Goal: Task Accomplishment & Management: Complete application form

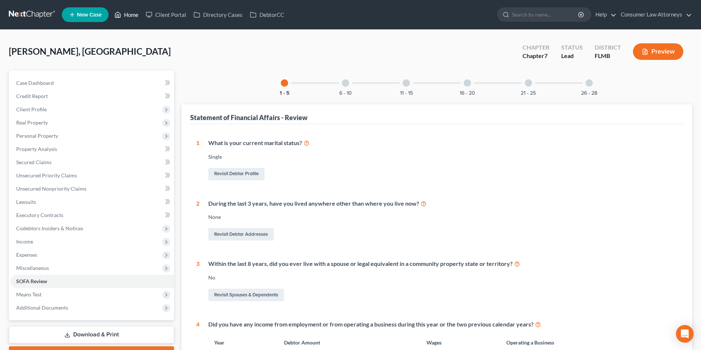
click at [132, 14] on link "Home" at bounding box center [126, 14] width 31 height 13
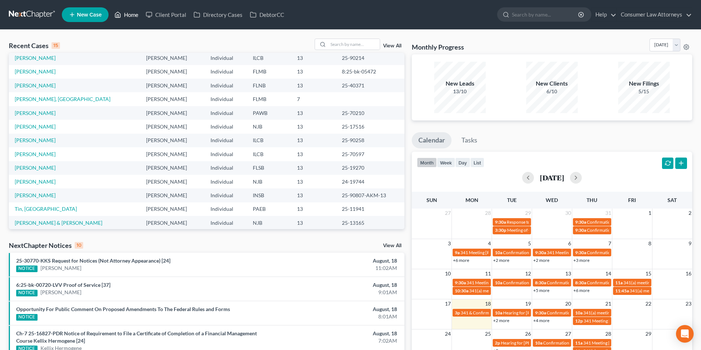
scroll to position [50, 0]
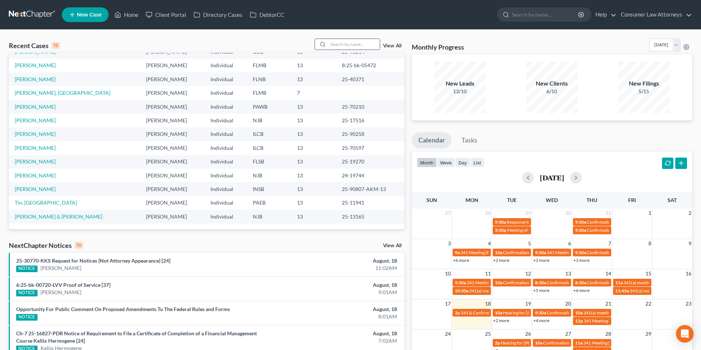
click at [335, 44] on input "search" at bounding box center [353, 44] width 51 height 11
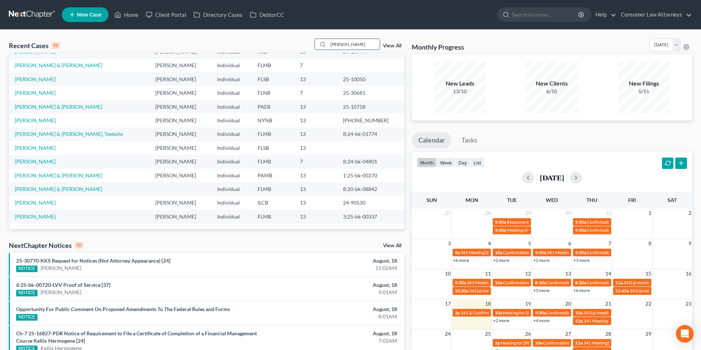
scroll to position [0, 0]
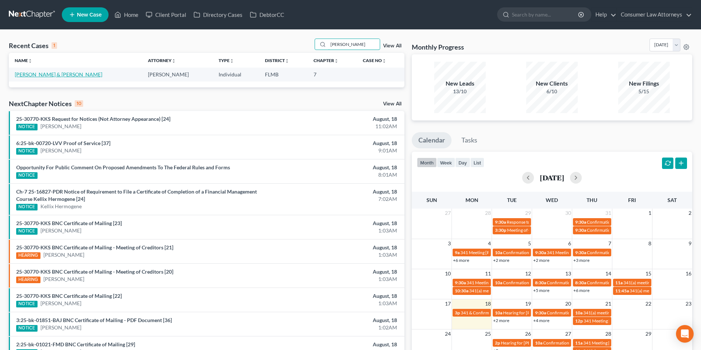
type input "[PERSON_NAME]"
click at [93, 76] on link "[PERSON_NAME] & [PERSON_NAME]" at bounding box center [59, 74] width 88 height 6
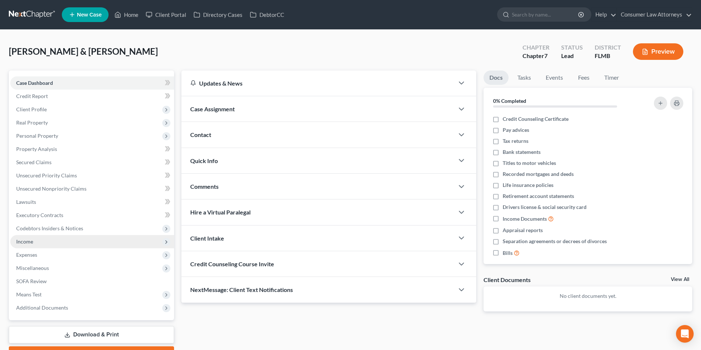
click at [32, 239] on span "Income" at bounding box center [24, 242] width 17 height 6
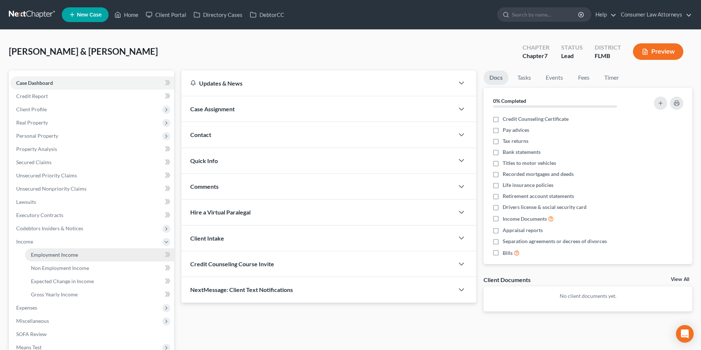
click at [66, 254] on span "Employment Income" at bounding box center [54, 255] width 47 height 6
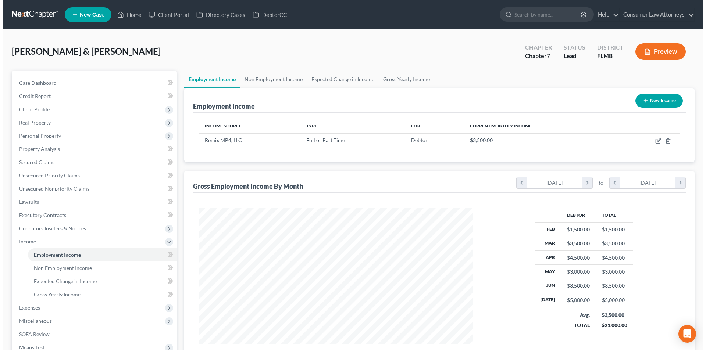
scroll to position [137, 289]
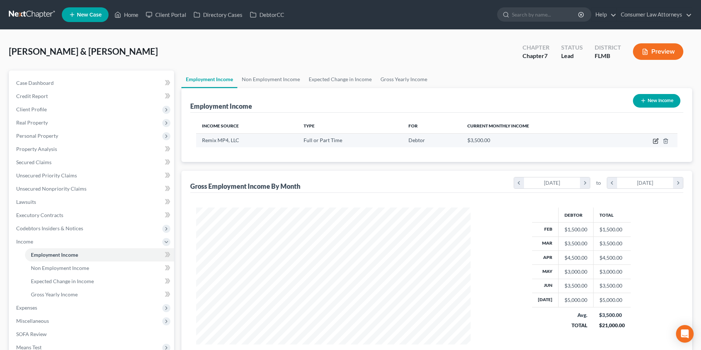
click at [655, 141] on icon "button" at bounding box center [655, 140] width 3 height 3
select select "0"
select select "46"
select select "2"
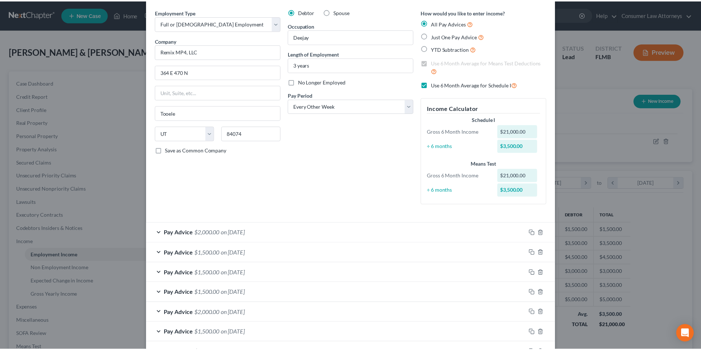
scroll to position [0, 0]
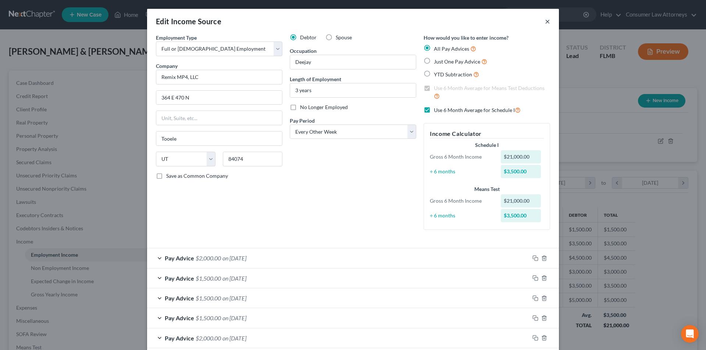
click at [545, 20] on button "×" at bounding box center [547, 21] width 5 height 9
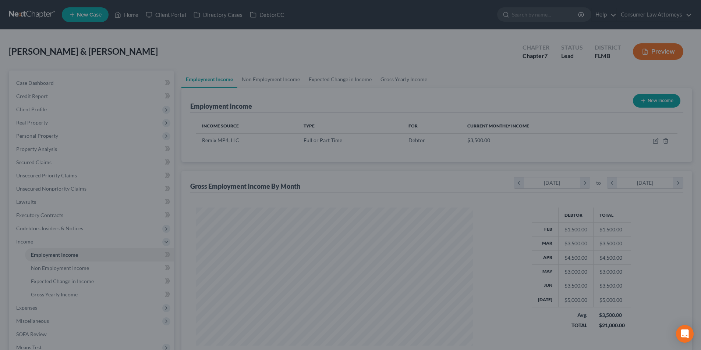
scroll to position [367614, 367462]
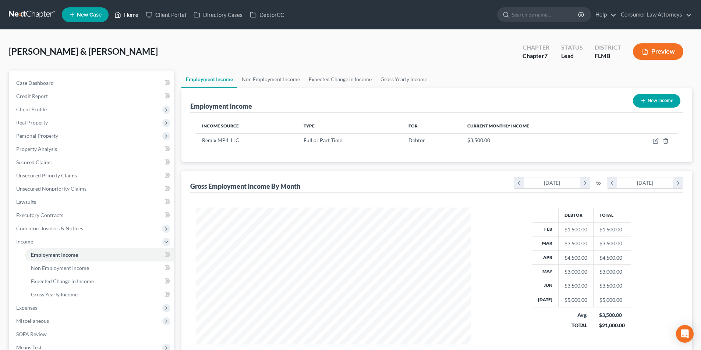
click at [135, 12] on link "Home" at bounding box center [126, 14] width 31 height 13
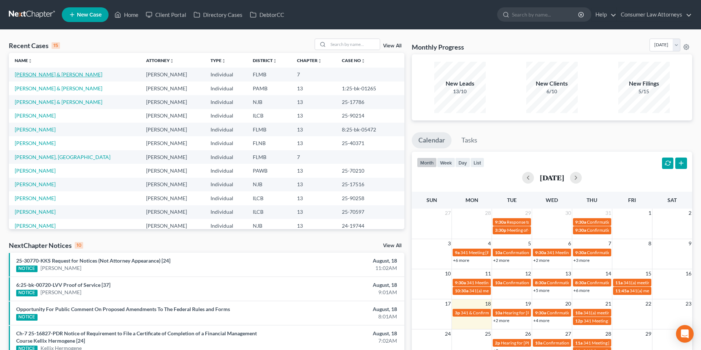
click at [53, 74] on link "[PERSON_NAME] & [PERSON_NAME]" at bounding box center [59, 74] width 88 height 6
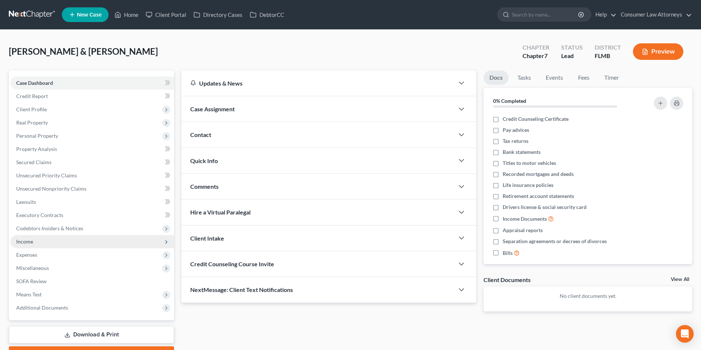
click at [26, 241] on span "Income" at bounding box center [24, 242] width 17 height 6
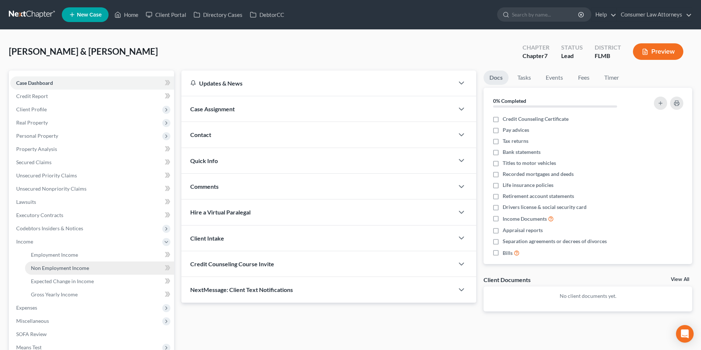
click at [65, 270] on span "Non Employment Income" at bounding box center [60, 268] width 58 height 6
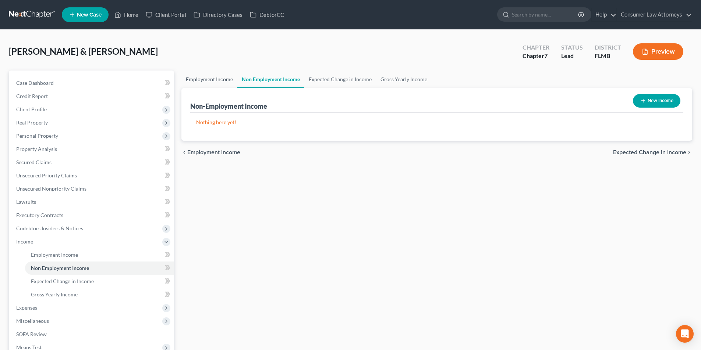
click at [208, 78] on link "Employment Income" at bounding box center [209, 80] width 56 height 18
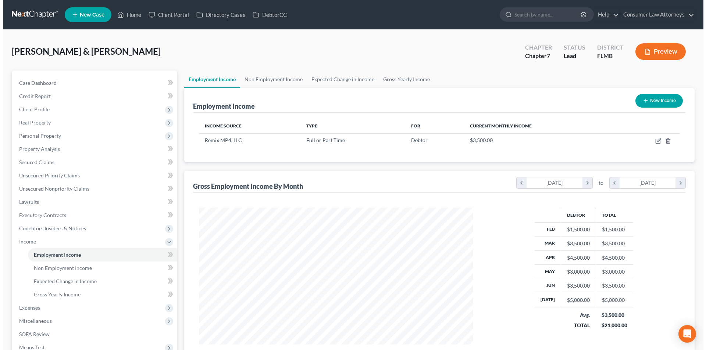
scroll to position [137, 289]
click at [652, 100] on button "New Income" at bounding box center [656, 101] width 47 height 14
select select "0"
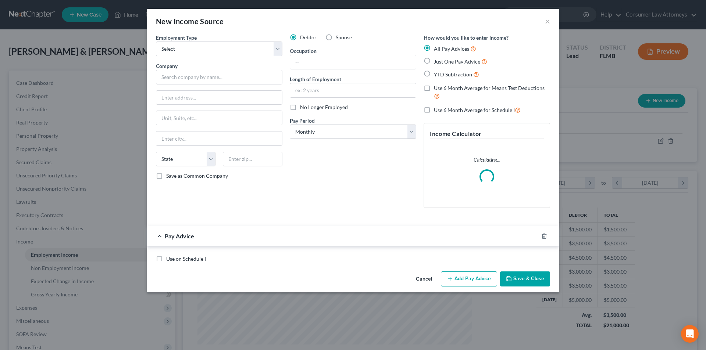
scroll to position [138, 292]
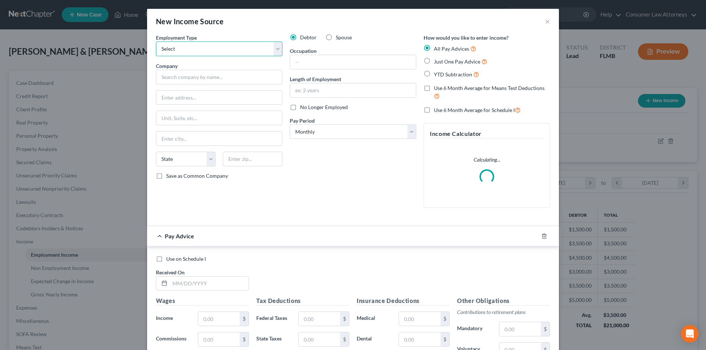
click at [221, 53] on select "Select Full or [DEMOGRAPHIC_DATA] Employment Self Employment" at bounding box center [219, 49] width 127 height 15
select select "1"
click at [156, 42] on select "Select Full or [DEMOGRAPHIC_DATA] Employment Self Employment" at bounding box center [219, 49] width 127 height 15
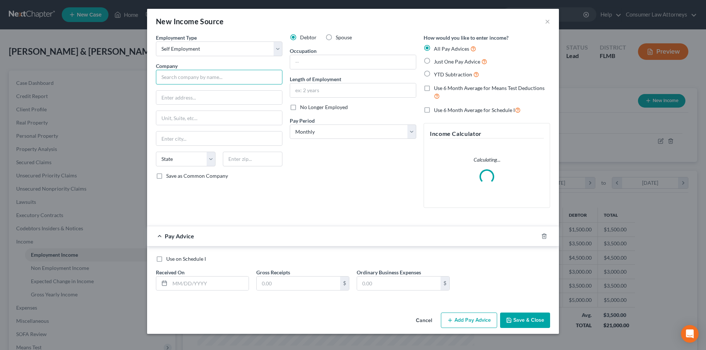
click at [201, 79] on input "text" at bounding box center [219, 77] width 127 height 15
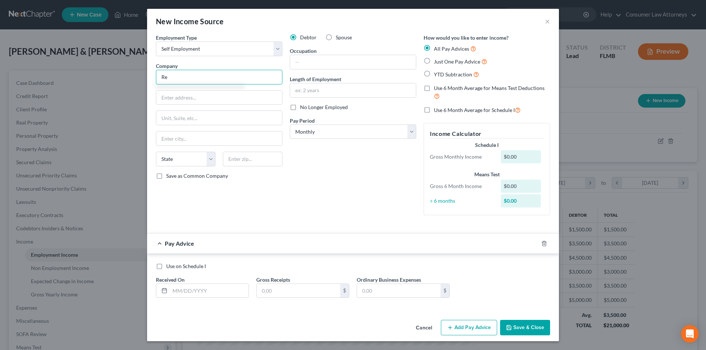
type input "R"
type input "Just Play Remix LLC"
click at [434, 108] on label "Use 6 Month Average for Schedule I" at bounding box center [477, 110] width 87 height 8
click at [437, 108] on input "Use 6 Month Average for Schedule I" at bounding box center [439, 108] width 5 height 5
checkbox input "true"
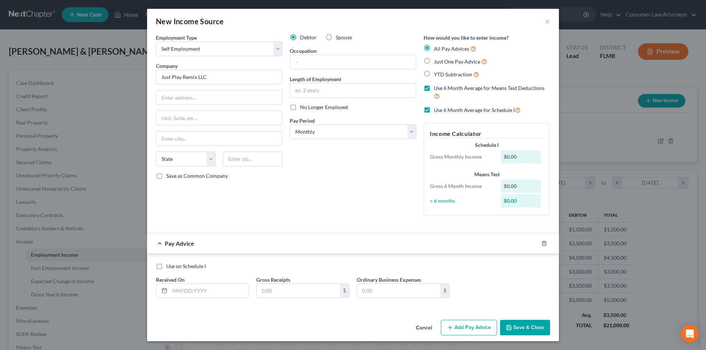
checkbox input "true"
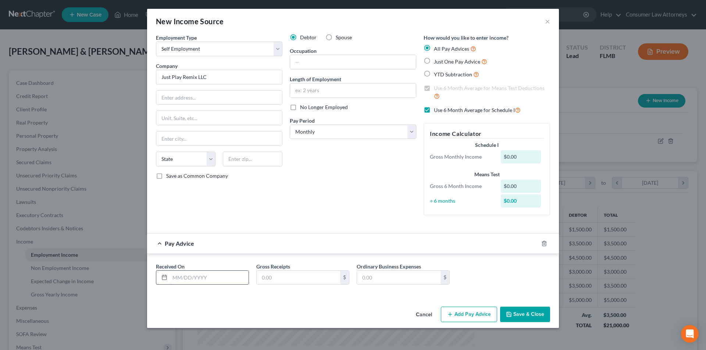
click at [206, 278] on input "text" at bounding box center [209, 278] width 79 height 14
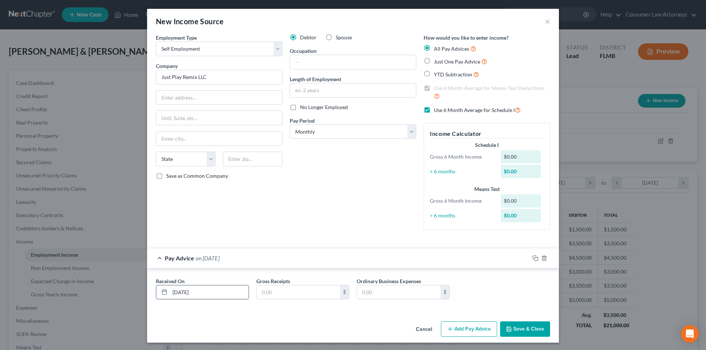
type input "[DATE]"
type input "16,282.92"
type input "12,615.72"
click at [471, 326] on button "Add Pay Advice" at bounding box center [469, 329] width 56 height 15
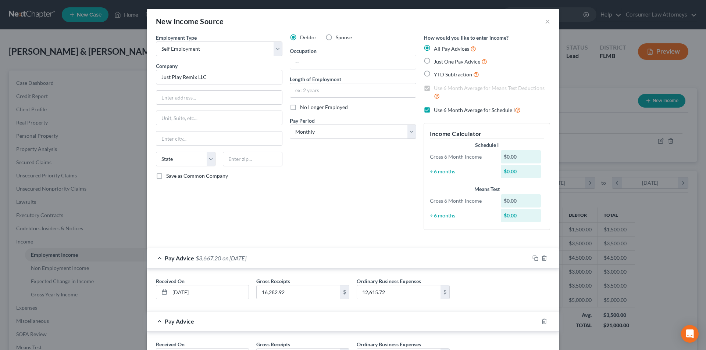
scroll to position [65, 0]
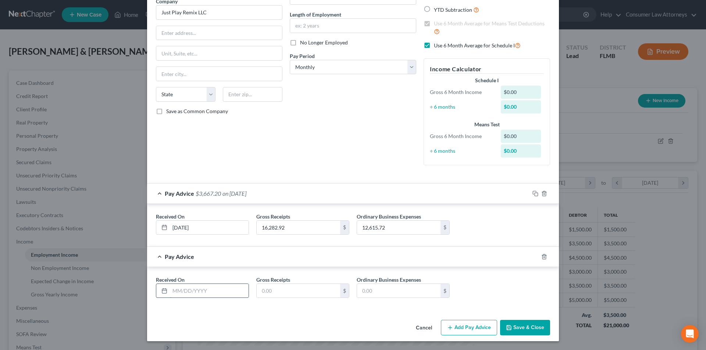
click at [202, 289] on input "text" at bounding box center [209, 291] width 79 height 14
type input "[DATE]"
type input "18,996.40"
type input "6"
type input "12,682.00"
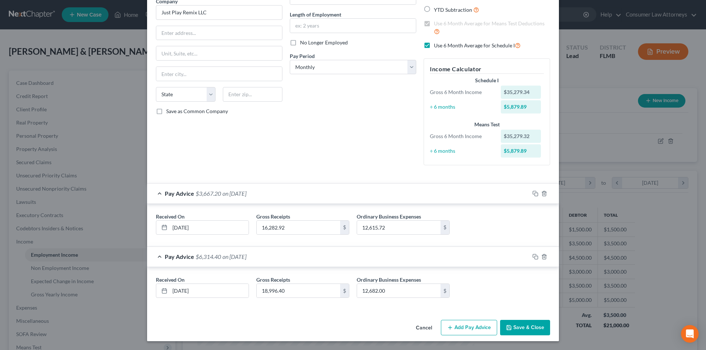
click at [455, 327] on button "Add Pay Advice" at bounding box center [469, 327] width 56 height 15
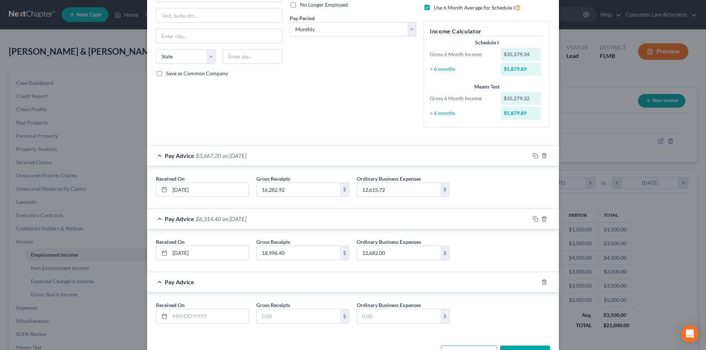
scroll to position [128, 0]
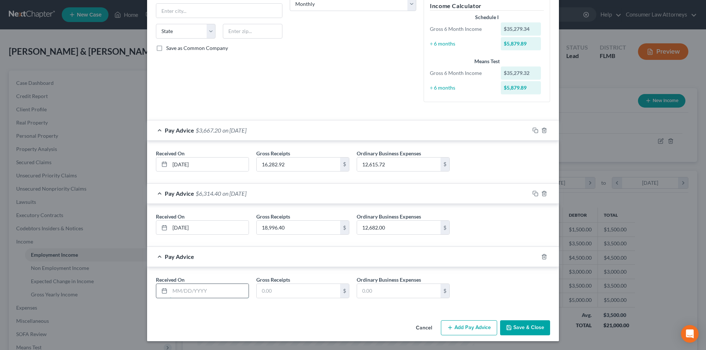
click at [210, 292] on input "text" at bounding box center [209, 291] width 79 height 14
type input "[DATE]"
type input "17,995.62"
type input "14,700.88"
click at [471, 329] on button "Add Pay Advice" at bounding box center [469, 328] width 56 height 15
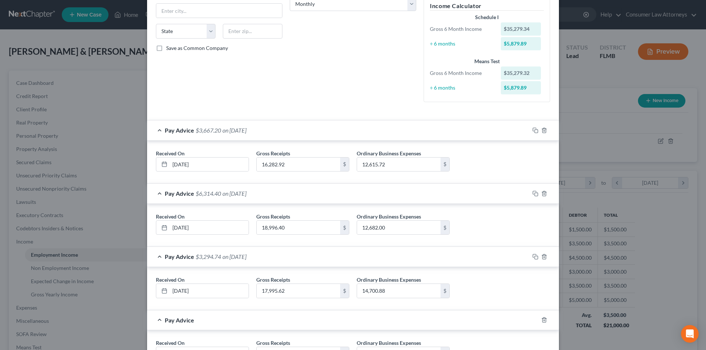
scroll to position [191, 0]
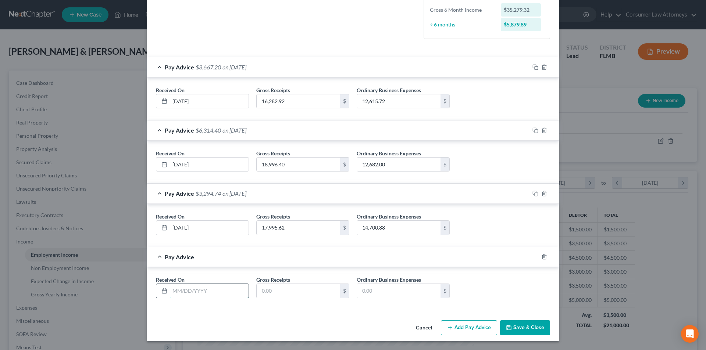
click at [218, 293] on input "text" at bounding box center [209, 291] width 79 height 14
type input "[DATE]"
type input "18,517.64"
type input "6,038.87"
click at [474, 331] on button "Add Pay Advice" at bounding box center [469, 328] width 56 height 15
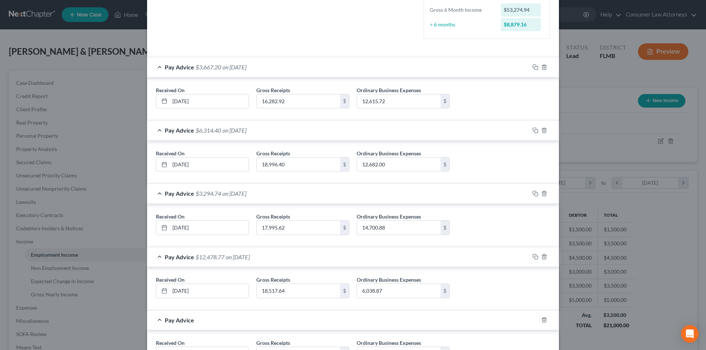
scroll to position [254, 0]
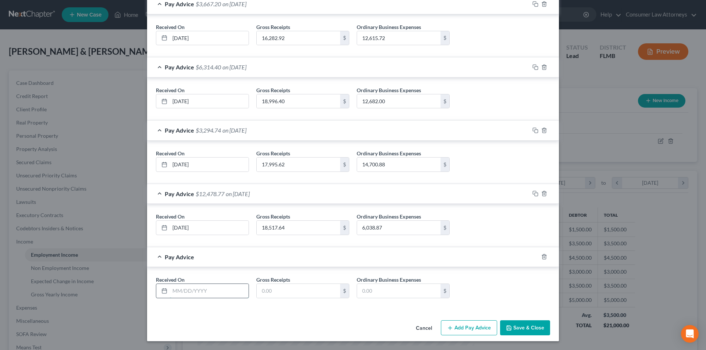
click at [210, 293] on input "text" at bounding box center [209, 291] width 79 height 14
type input "[DATE]"
type input "17,240.49"
type input "3"
type input "13,520.42"
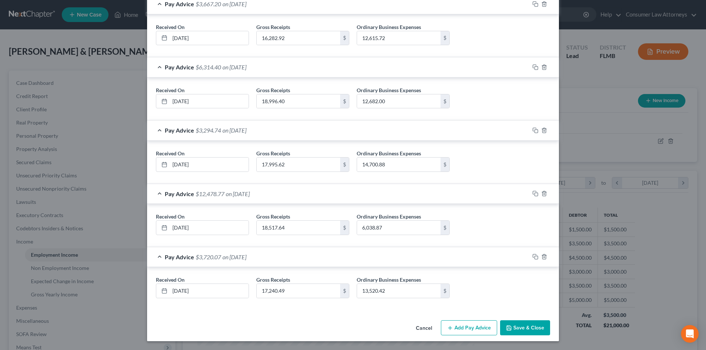
click at [470, 328] on button "Add Pay Advice" at bounding box center [469, 328] width 56 height 15
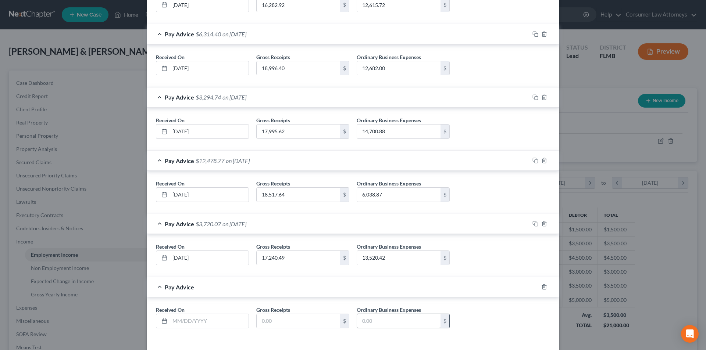
scroll to position [318, 0]
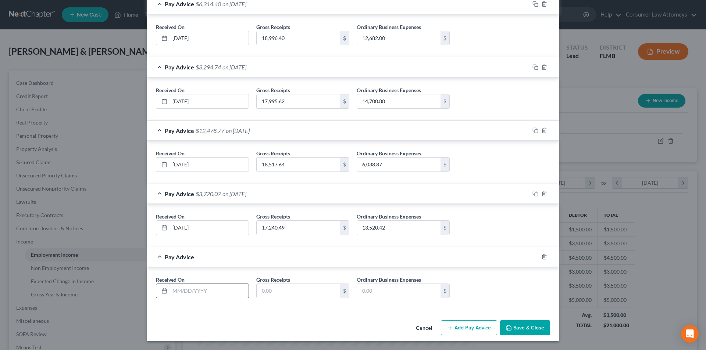
click at [218, 289] on input "text" at bounding box center [209, 291] width 79 height 14
type input "[DATE]"
type input "17,146.11"
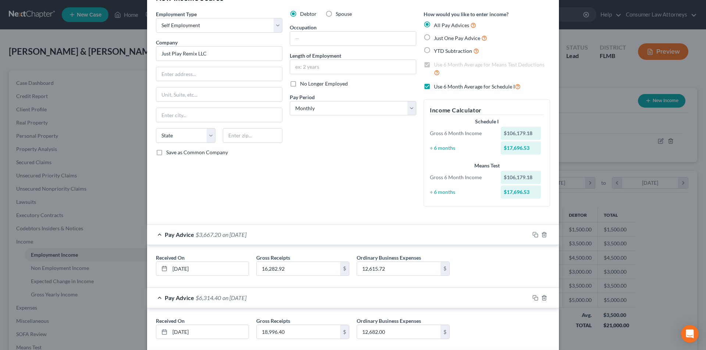
scroll to position [0, 0]
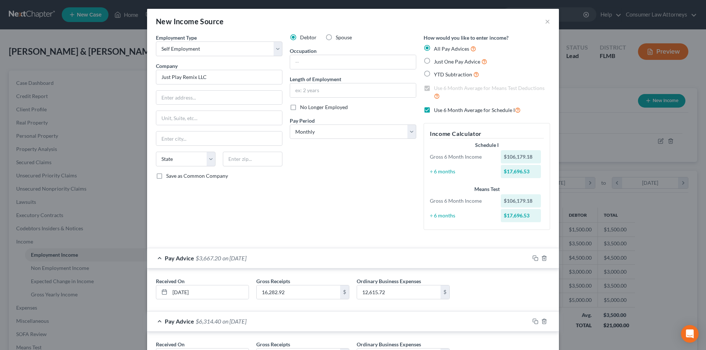
type input "13,054.91"
drag, startPoint x: 202, startPoint y: 98, endPoint x: 216, endPoint y: 92, distance: 15.8
click at [202, 98] on input "text" at bounding box center [219, 98] width 126 height 14
paste input "12763 Tannencrest Dr"
type input "12763 Tannencrest Dr"
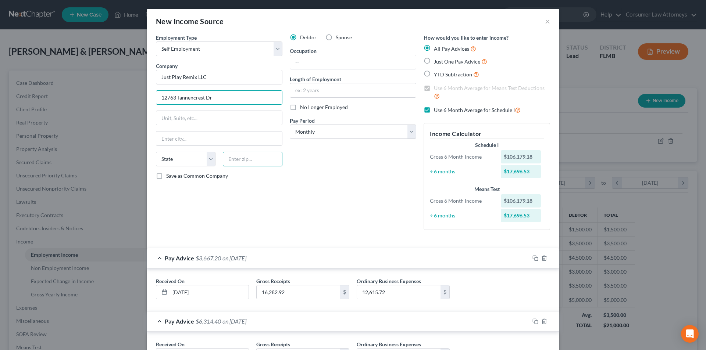
drag, startPoint x: 231, startPoint y: 160, endPoint x: 264, endPoint y: 164, distance: 32.9
click at [231, 160] on input "text" at bounding box center [253, 159] width 60 height 15
paste input "33579"
type input "33579"
click at [336, 176] on div "Debtor Spouse Occupation Length of Employment No Longer Employed Pay Period * S…" at bounding box center [353, 135] width 134 height 202
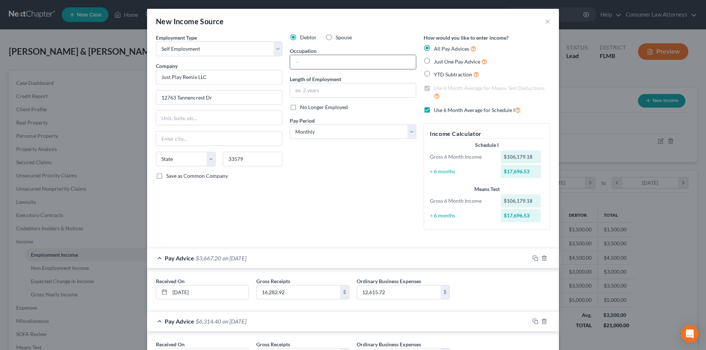
click at [329, 67] on input "text" at bounding box center [353, 62] width 126 height 14
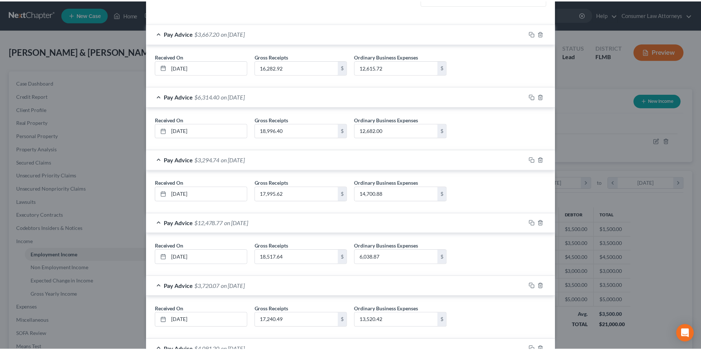
scroll to position [318, 0]
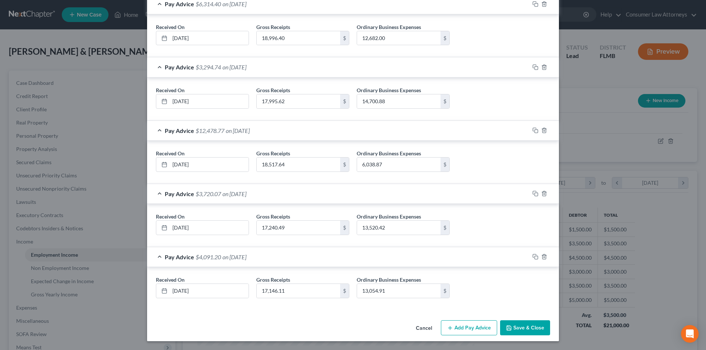
type input "DJ"
click at [539, 334] on button "Save & Close" at bounding box center [525, 328] width 50 height 15
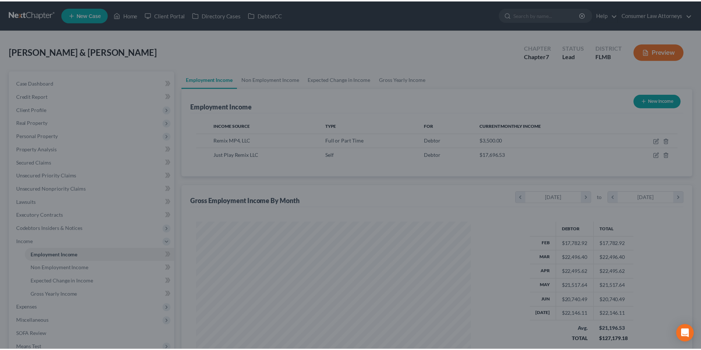
scroll to position [367614, 367462]
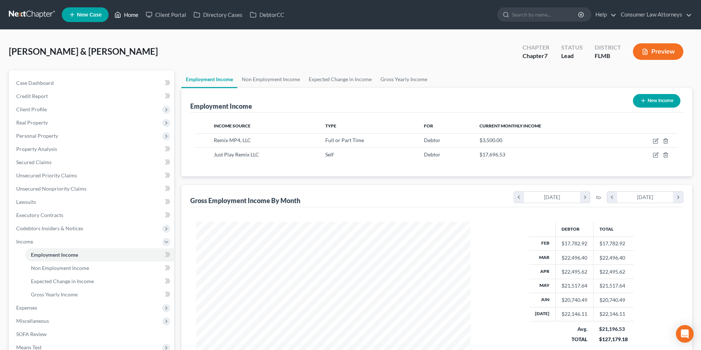
click at [138, 11] on link "Home" at bounding box center [126, 14] width 31 height 13
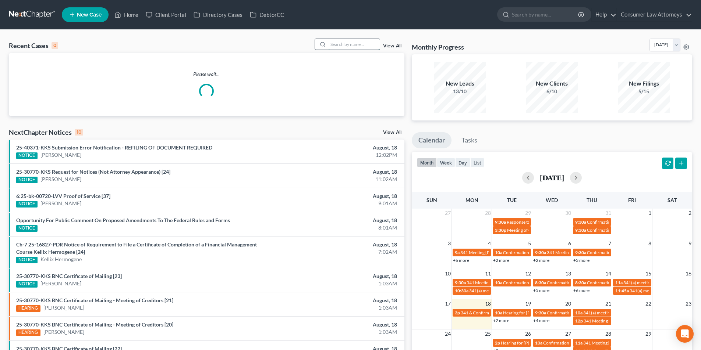
click at [370, 44] on input "search" at bounding box center [353, 44] width 51 height 11
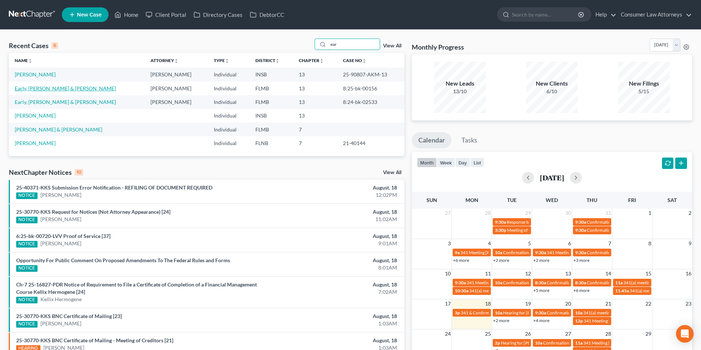
type input "ear"
click at [53, 90] on link "Early, [PERSON_NAME] & [PERSON_NAME]" at bounding box center [65, 88] width 101 height 6
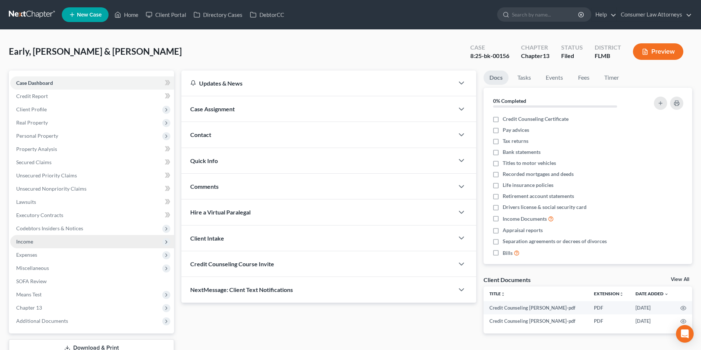
click at [33, 239] on span "Income" at bounding box center [24, 242] width 17 height 6
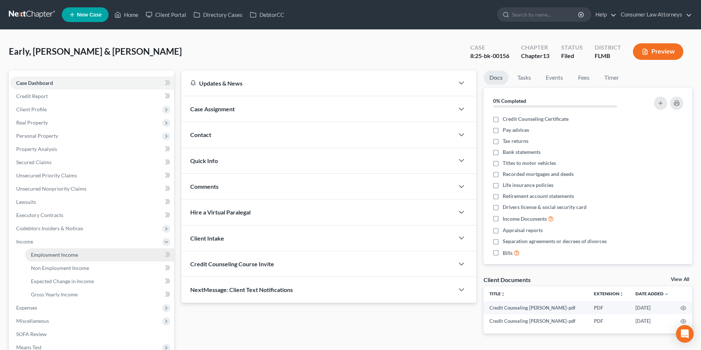
click at [75, 253] on span "Employment Income" at bounding box center [54, 255] width 47 height 6
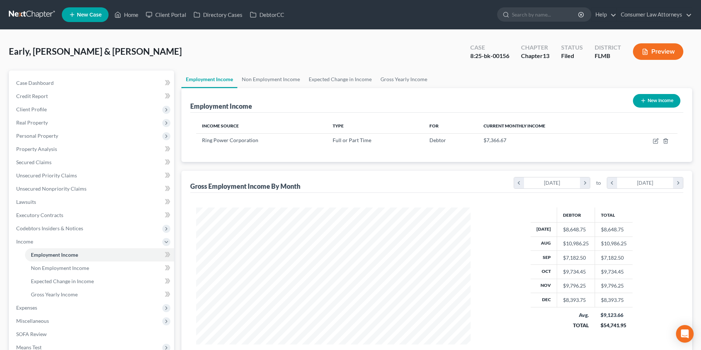
scroll to position [137, 289]
click at [274, 81] on link "Non Employment Income" at bounding box center [270, 80] width 67 height 18
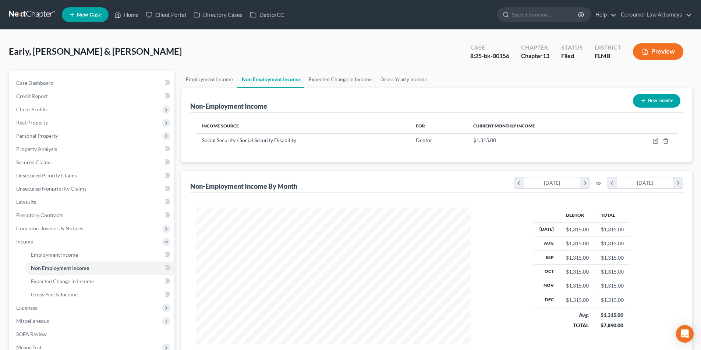
scroll to position [137, 289]
click at [208, 81] on link "Employment Income" at bounding box center [209, 80] width 56 height 18
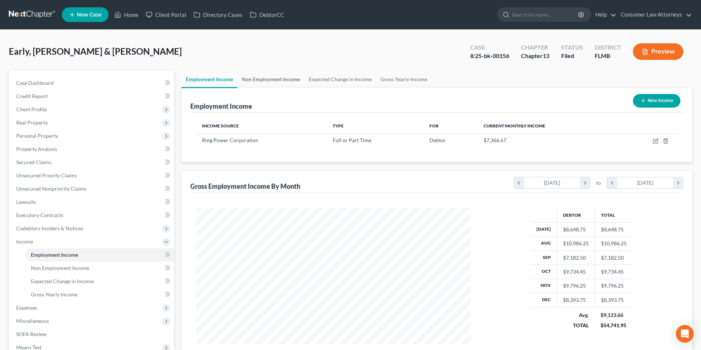
scroll to position [137, 289]
